Goal: Transaction & Acquisition: Download file/media

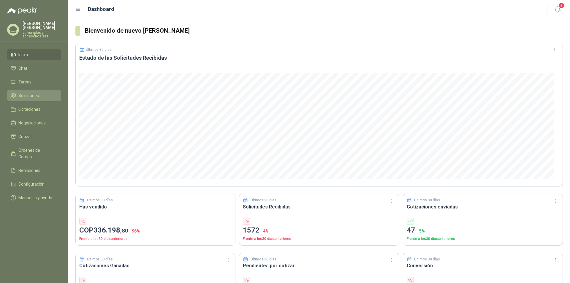
click at [26, 92] on span "Solicitudes" at bounding box center [28, 95] width 20 height 7
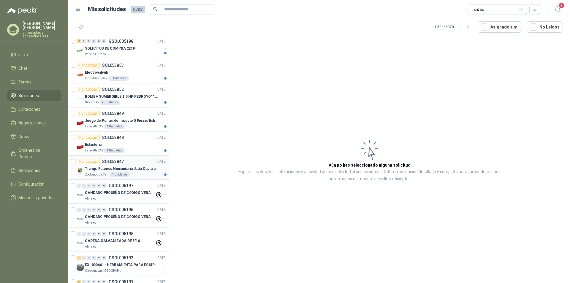
click at [117, 169] on p "Trampa Ratones Humanitaria Jaula Captura" at bounding box center [120, 169] width 71 height 6
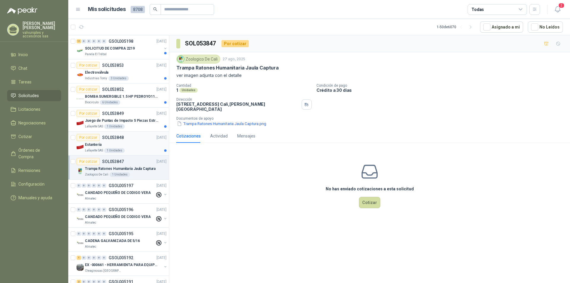
click at [89, 146] on p "Estantería" at bounding box center [93, 145] width 17 height 6
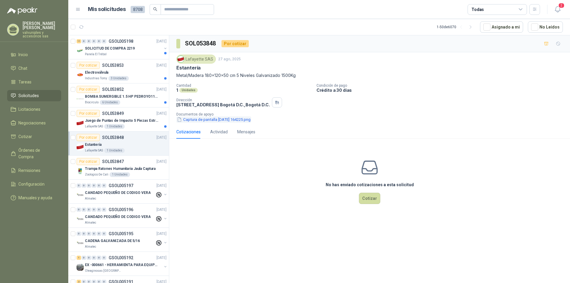
click at [198, 121] on button "Captura de pantalla [DATE] 164225.png" at bounding box center [213, 119] width 75 height 6
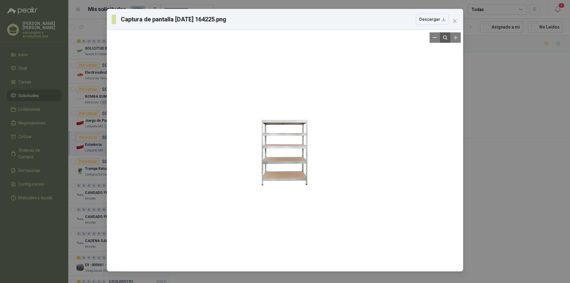
click at [446, 39] on icon "Reset zoom" at bounding box center [444, 37] width 5 height 5
click at [445, 39] on icon "Reset zoom" at bounding box center [444, 37] width 5 height 5
click at [456, 39] on icon "Zoom in" at bounding box center [456, 38] width 6 height 6
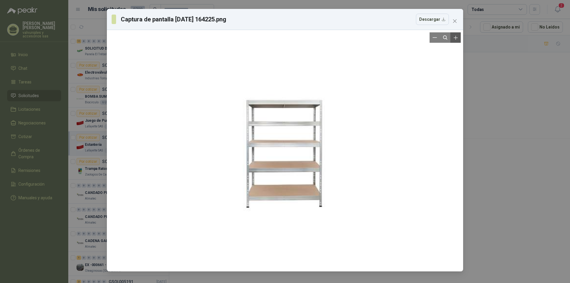
click at [456, 39] on icon "Zoom in" at bounding box center [456, 38] width 6 height 6
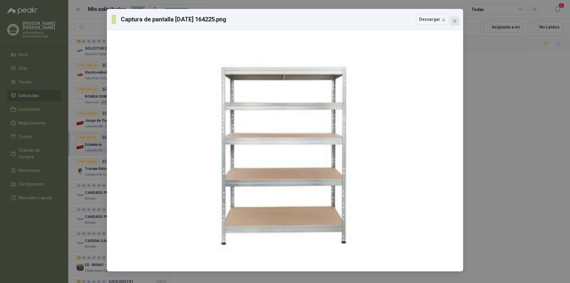
click at [456, 21] on icon "close" at bounding box center [454, 21] width 5 height 5
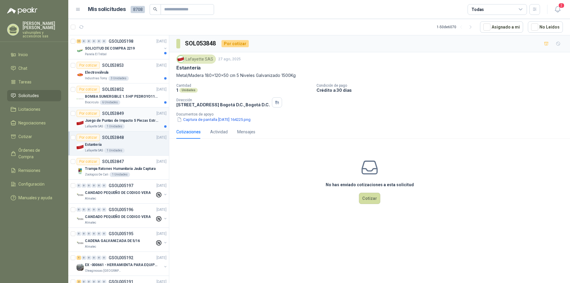
click at [108, 121] on p "Juego de Puntas de Impacto 5 Piezas Estrella PH2 de 2'' Zanco 1/4'' Truper" at bounding box center [122, 121] width 74 height 6
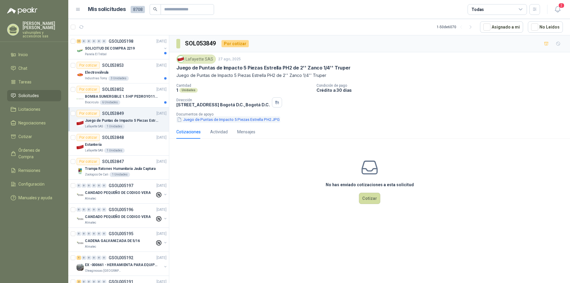
click at [202, 120] on button "Juego de Puntas de Impacto 5 Piezas Estrella PH2.JPG" at bounding box center [228, 119] width 104 height 6
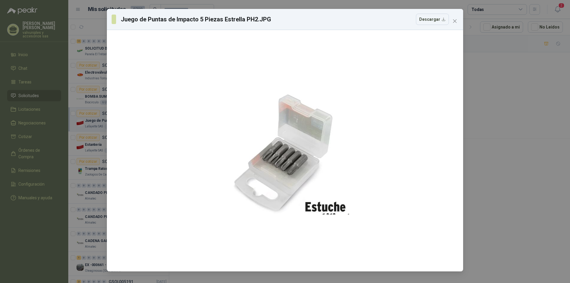
click at [456, 24] on button "Close" at bounding box center [454, 20] width 9 height 9
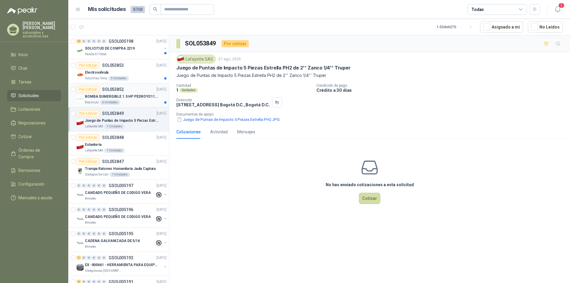
click at [102, 95] on p "BOMBA SUMERGIBLE 1.5 HP PEDROYO110 VOLTIOS" at bounding box center [122, 97] width 74 height 6
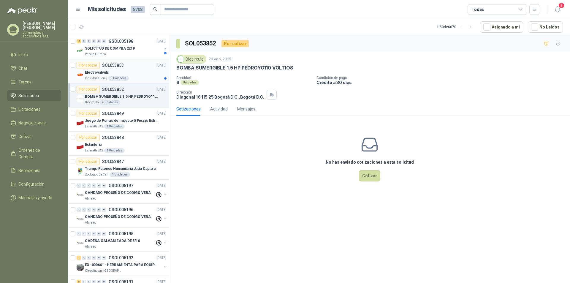
click at [98, 74] on p "Electroválvula" at bounding box center [96, 73] width 23 height 6
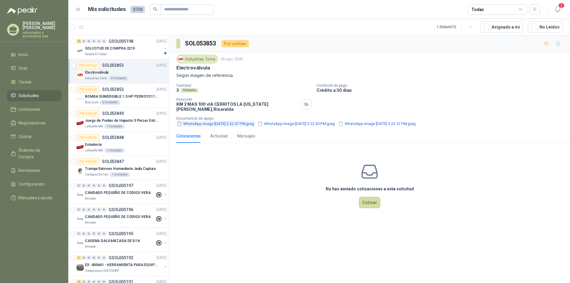
click at [193, 120] on button "WhatsApp Image [DATE] 3.22.47 PM.jpeg" at bounding box center [215, 123] width 78 height 6
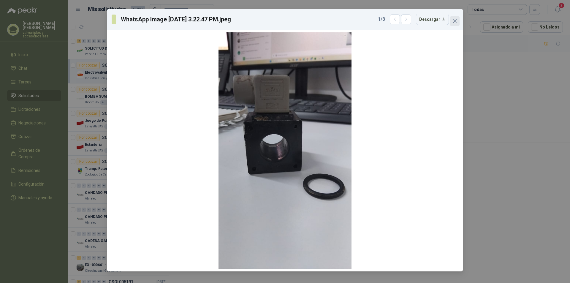
click at [455, 22] on icon "close" at bounding box center [455, 21] width 4 height 4
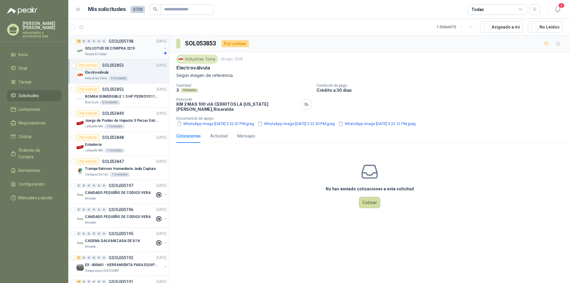
click at [104, 49] on p "SOLICITUD DE COMPRA 2219" at bounding box center [110, 49] width 50 height 6
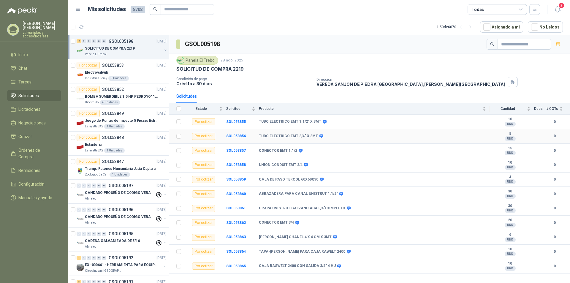
click at [376, 140] on td "TUBO ELECTRICO EMT 3/4" X 3MT" at bounding box center [374, 136] width 231 height 15
click at [558, 10] on icon "button" at bounding box center [557, 9] width 7 height 7
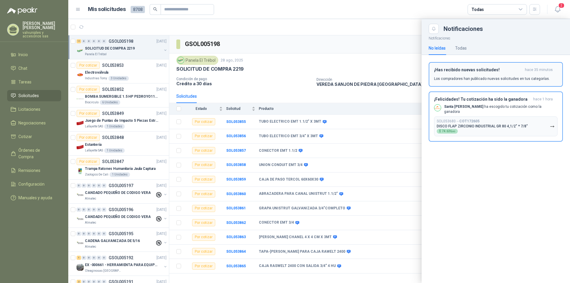
click at [473, 72] on h3 "¡Has recibido nuevas solicitudes!" at bounding box center [478, 69] width 88 height 5
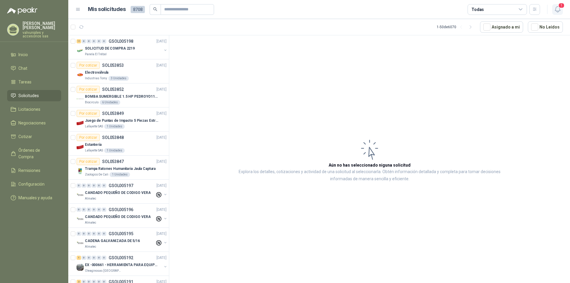
click at [555, 7] on icon "button" at bounding box center [557, 9] width 7 height 7
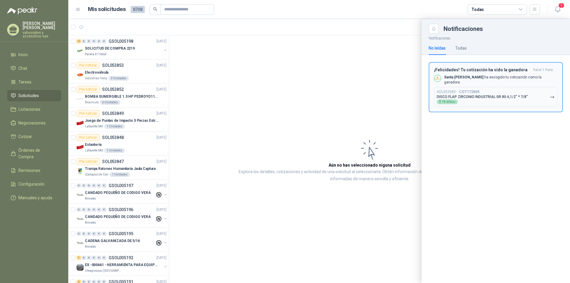
click at [469, 70] on h3 "¡Felicidades! Tu cotización ha sido la ganadora" at bounding box center [482, 69] width 97 height 5
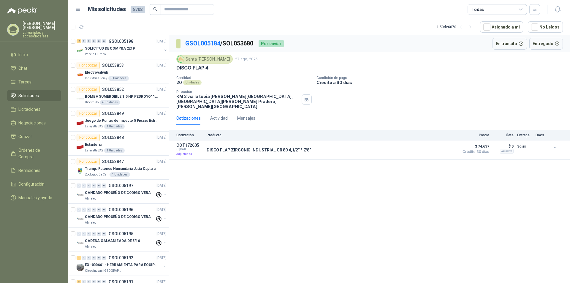
click at [408, 196] on div "GSOL005184 / SOL053680 Por enviar En [PERSON_NAME] Entregado Santa [PERSON_NAME…" at bounding box center [369, 160] width 401 height 250
click at [28, 147] on span "Órdenes de Compra" at bounding box center [36, 153] width 37 height 13
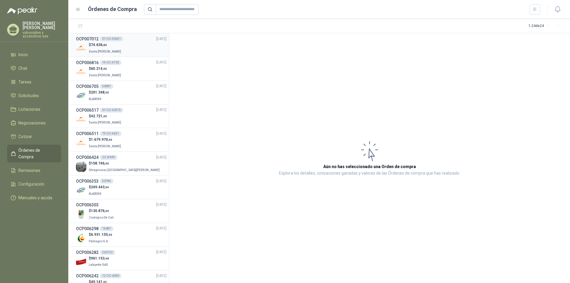
click at [95, 39] on h3 "OCP007012" at bounding box center [87, 39] width 23 height 7
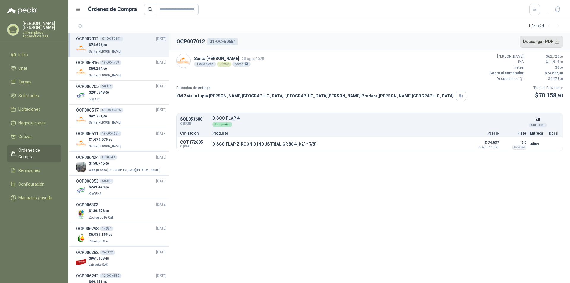
click at [533, 40] on button "Descargar PDF" at bounding box center [541, 42] width 43 height 12
click at [33, 167] on span "Remisiones" at bounding box center [29, 170] width 22 height 7
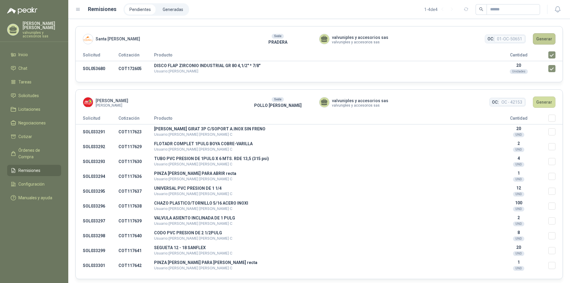
click at [549, 38] on button "Generar" at bounding box center [544, 38] width 23 height 11
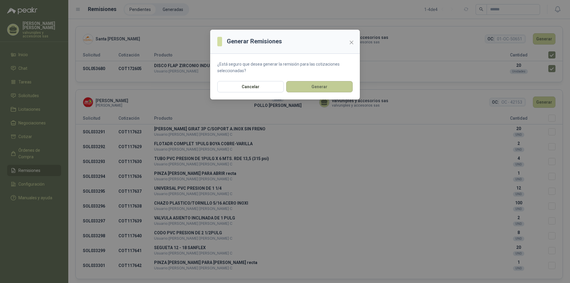
click at [310, 88] on button "Generar" at bounding box center [319, 86] width 66 height 11
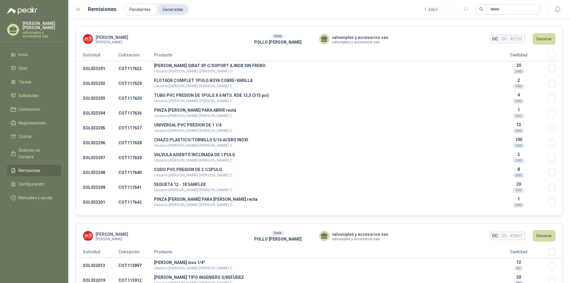
click at [166, 8] on li "Generadas" at bounding box center [173, 9] width 30 height 10
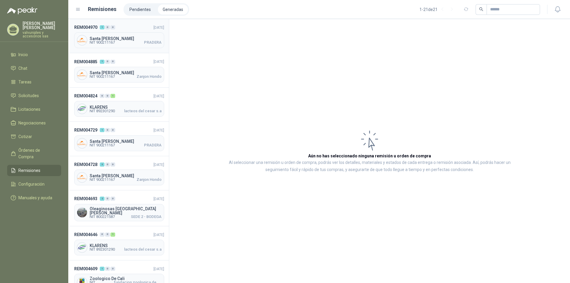
click at [106, 37] on span "Santa [PERSON_NAME]" at bounding box center [126, 38] width 72 height 4
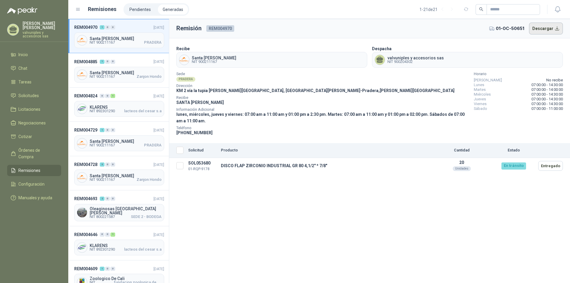
click at [535, 27] on button "Descargar" at bounding box center [546, 29] width 34 height 12
